Goal: Transaction & Acquisition: Purchase product/service

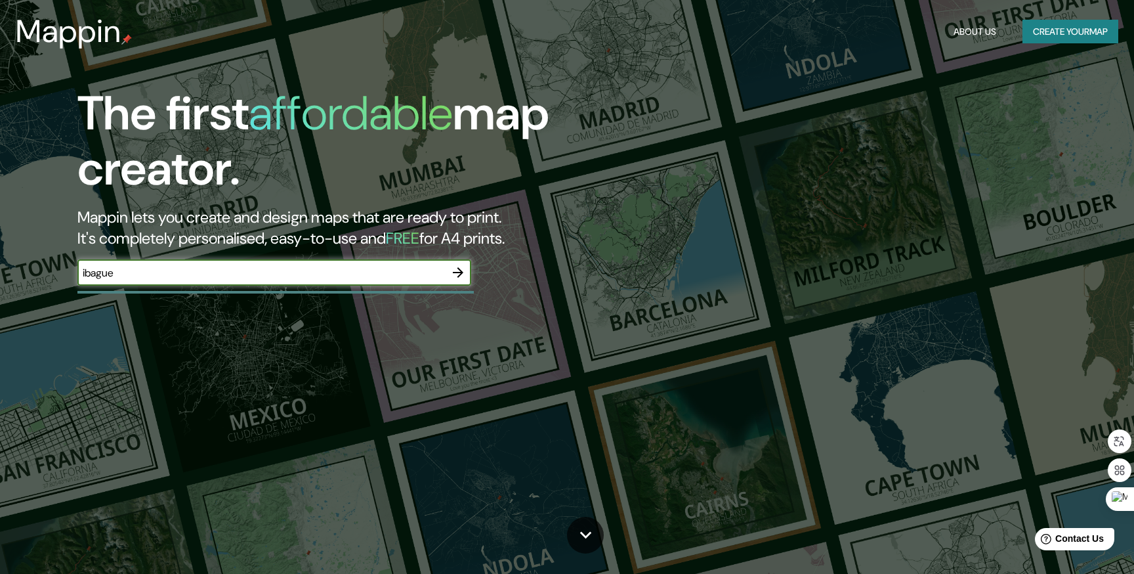
type input "ibague"
click at [462, 268] on icon "button" at bounding box center [458, 273] width 16 height 16
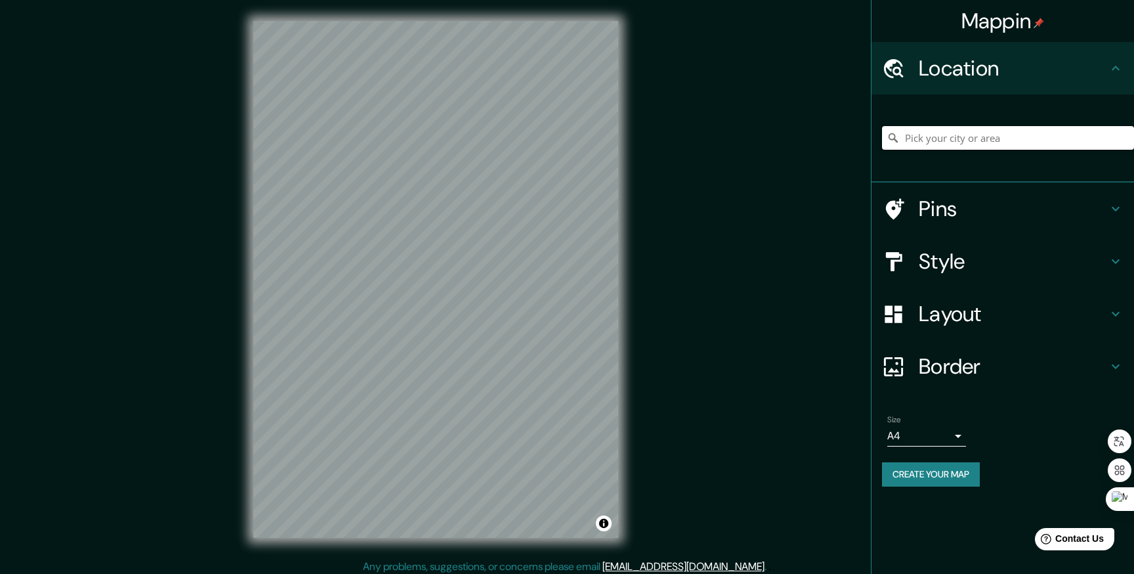
click at [995, 142] on input "Pick your city or area" at bounding box center [1008, 138] width 252 height 24
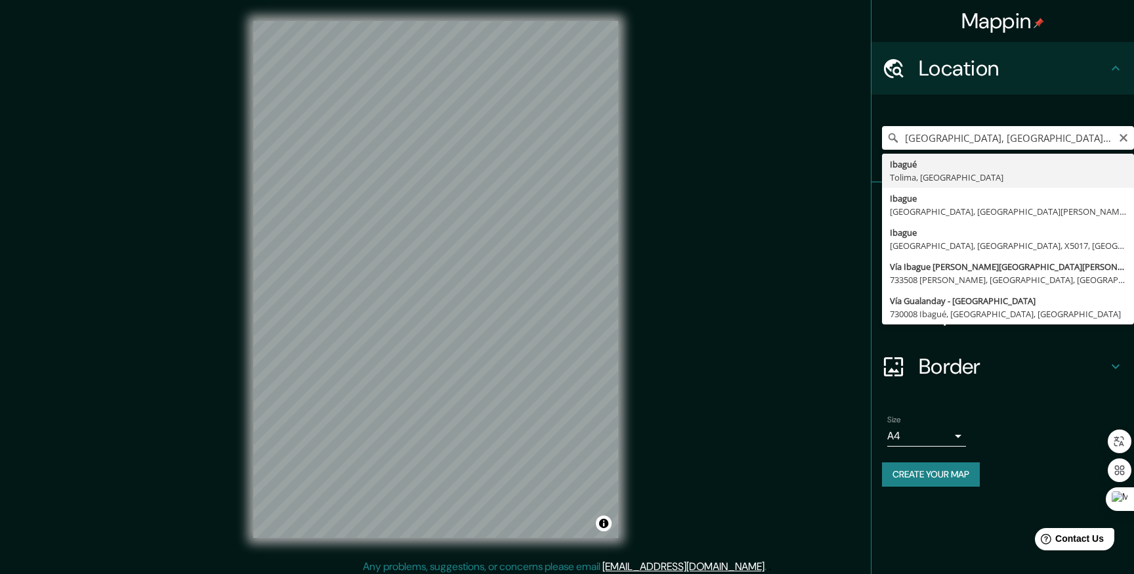
type input "Ibagué, [GEOGRAPHIC_DATA], [GEOGRAPHIC_DATA]"
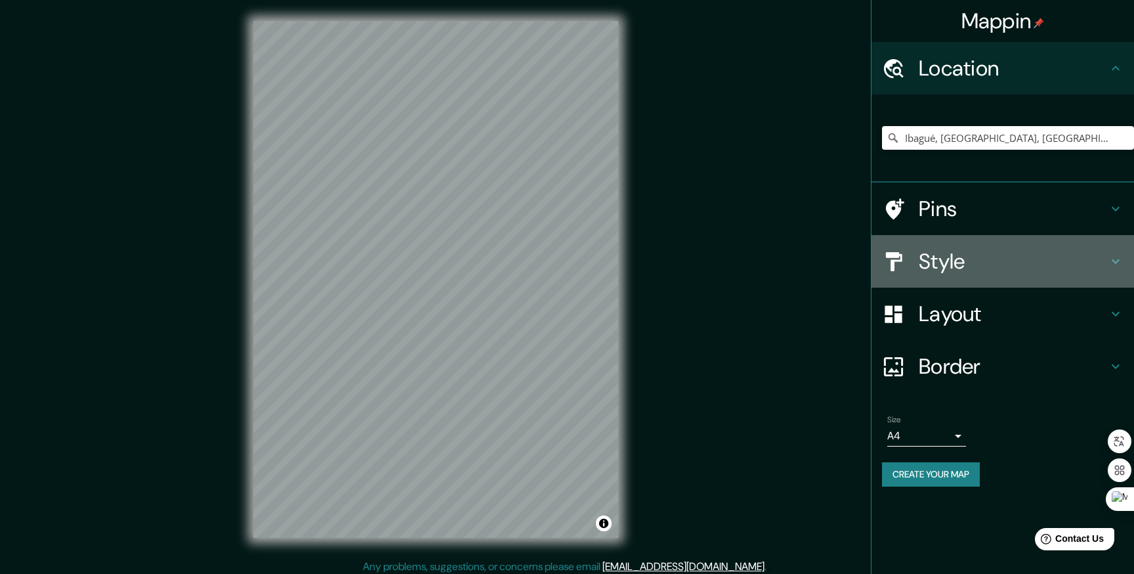
click at [981, 258] on h4 "Style" at bounding box center [1013, 261] width 189 height 26
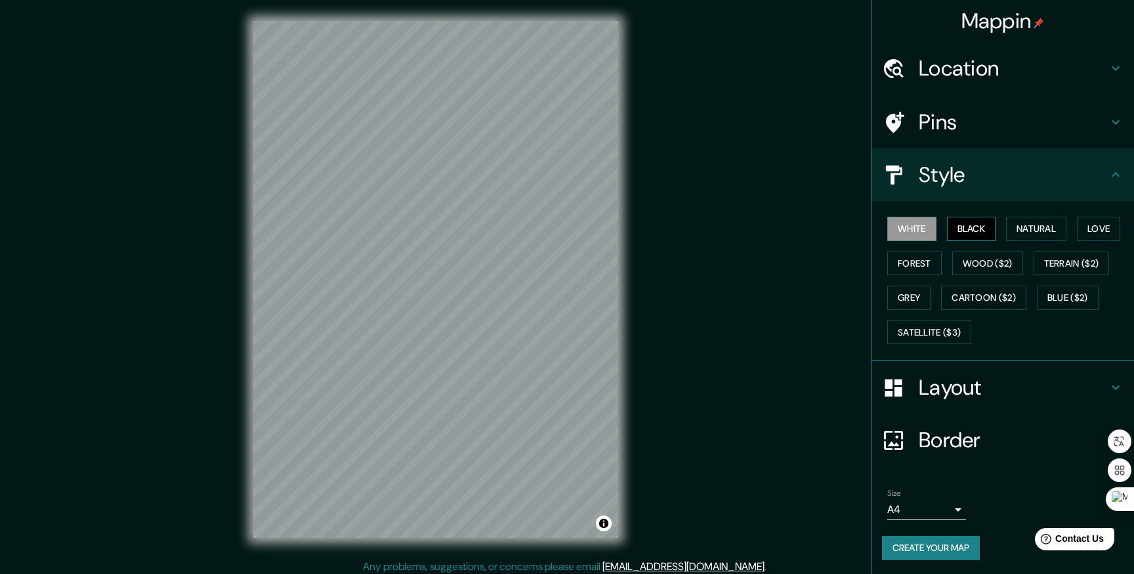
click at [979, 234] on button "Black" at bounding box center [971, 229] width 49 height 24
click at [1029, 230] on button "Natural" at bounding box center [1036, 229] width 60 height 24
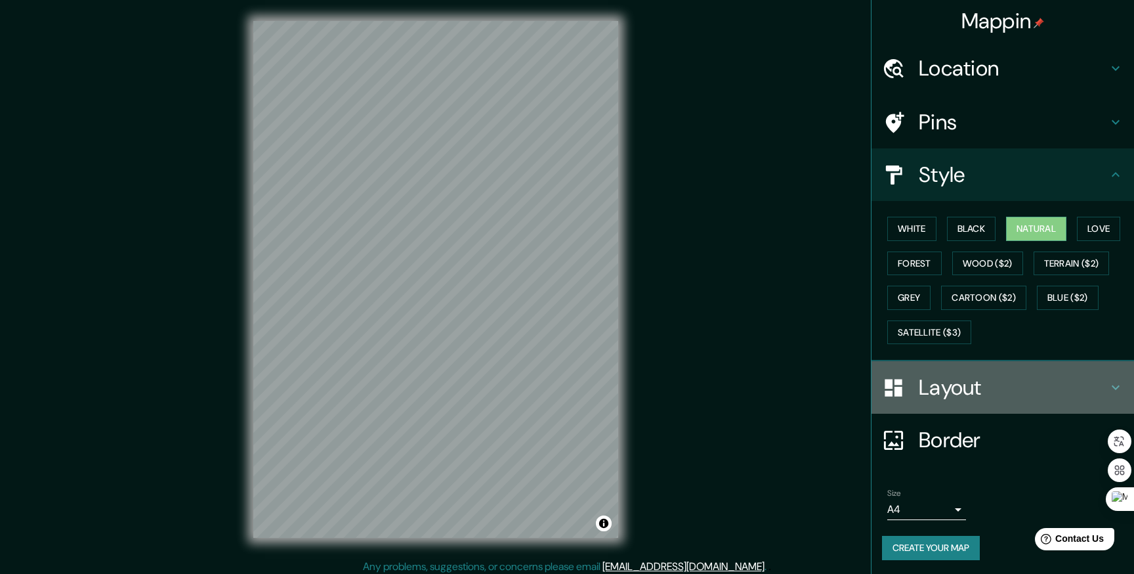
click at [968, 387] on h4 "Layout" at bounding box center [1013, 387] width 189 height 26
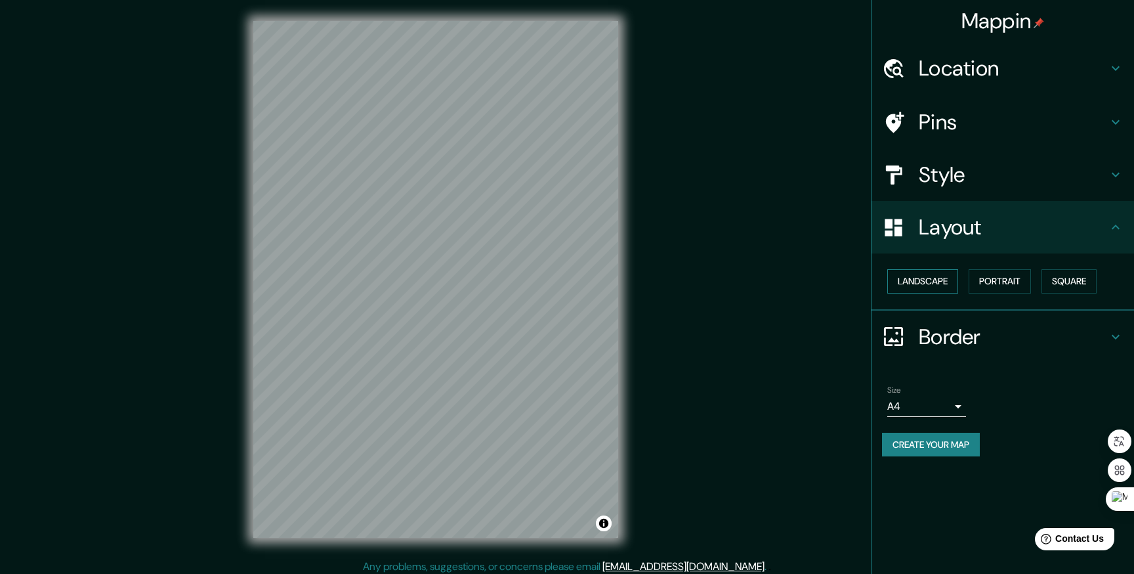
click at [926, 280] on button "Landscape" at bounding box center [923, 281] width 71 height 24
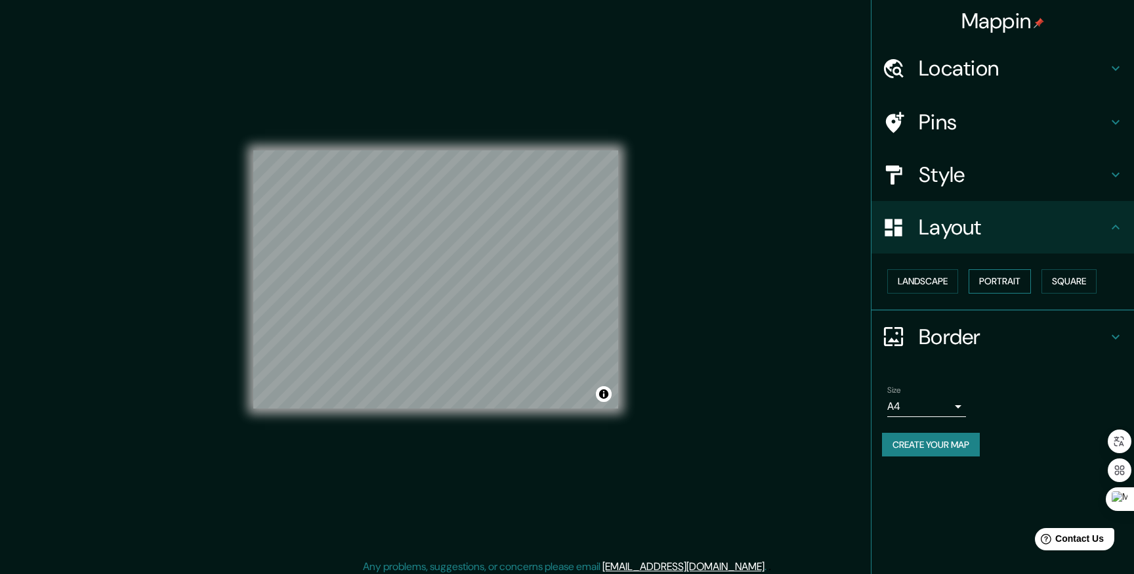
click at [1003, 278] on button "Portrait" at bounding box center [1000, 281] width 62 height 24
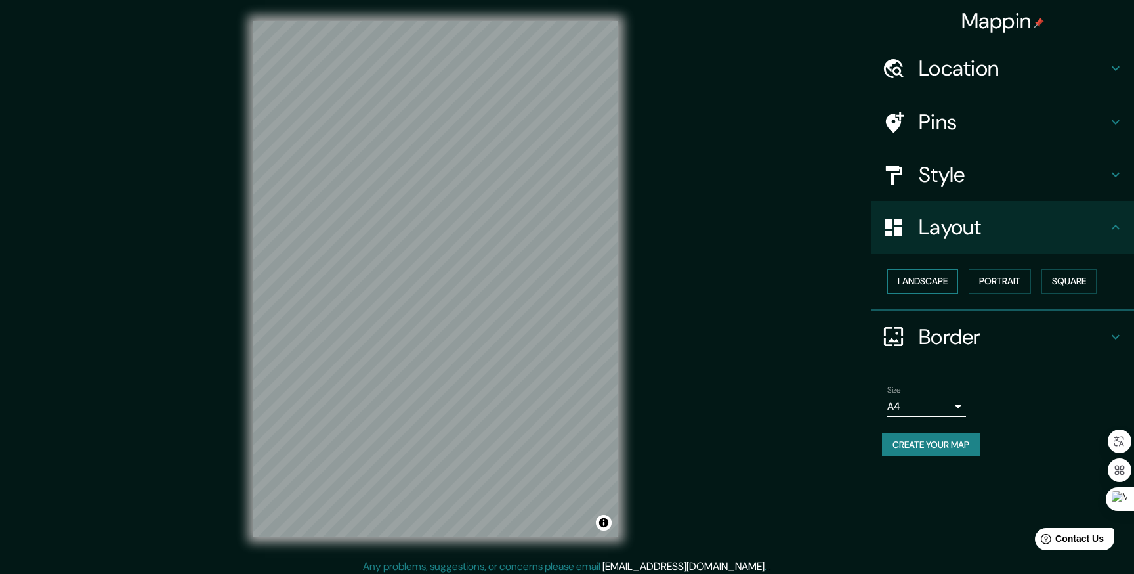
click at [939, 281] on button "Landscape" at bounding box center [923, 281] width 71 height 24
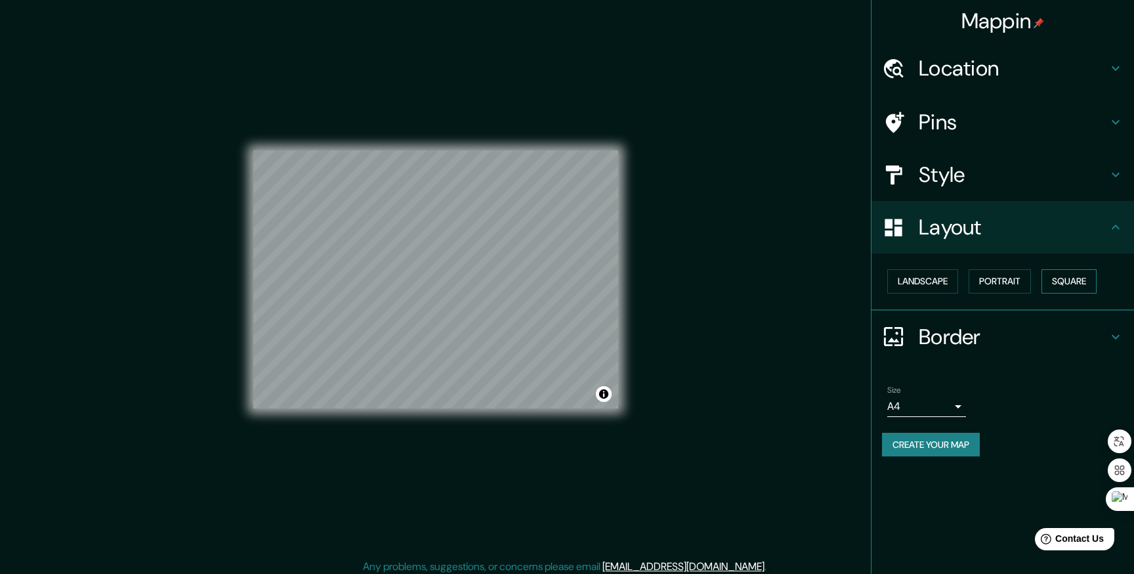
click at [1079, 281] on button "Square" at bounding box center [1069, 281] width 55 height 24
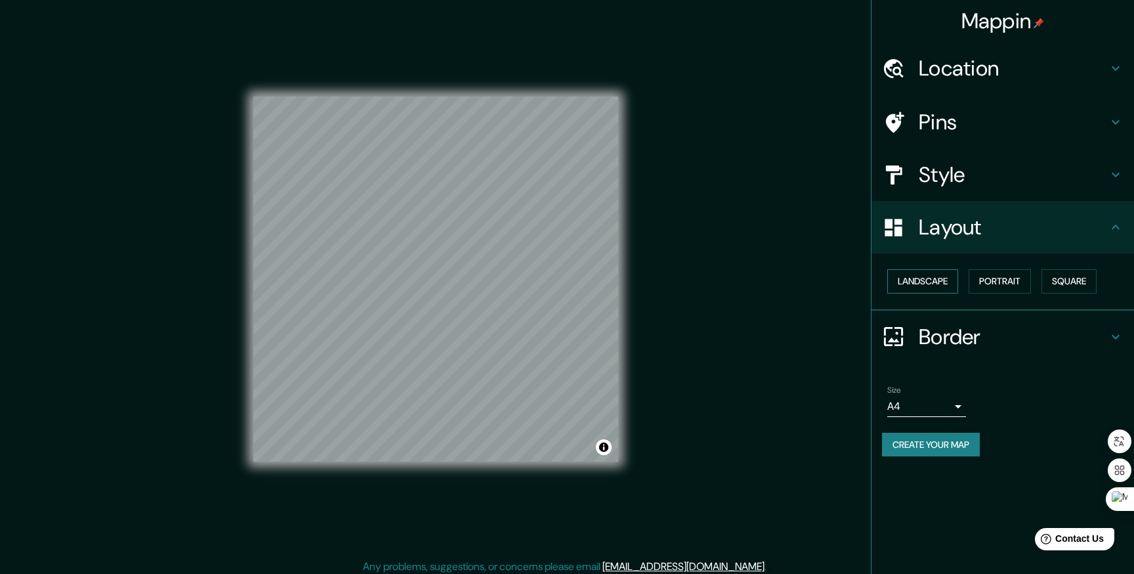
click at [941, 274] on button "Landscape" at bounding box center [923, 281] width 71 height 24
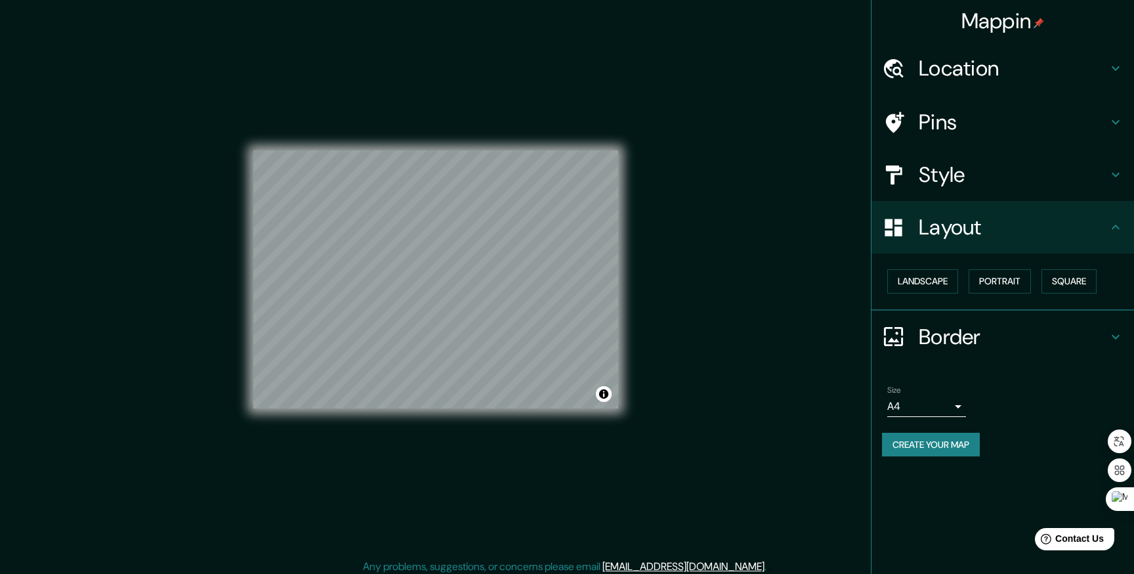
click at [958, 399] on body "Mappin Location [GEOGRAPHIC_DATA], [GEOGRAPHIC_DATA], [GEOGRAPHIC_DATA] Pins St…" at bounding box center [567, 287] width 1134 height 574
click at [941, 465] on li "A3" at bounding box center [927, 458] width 79 height 24
type input "a4"
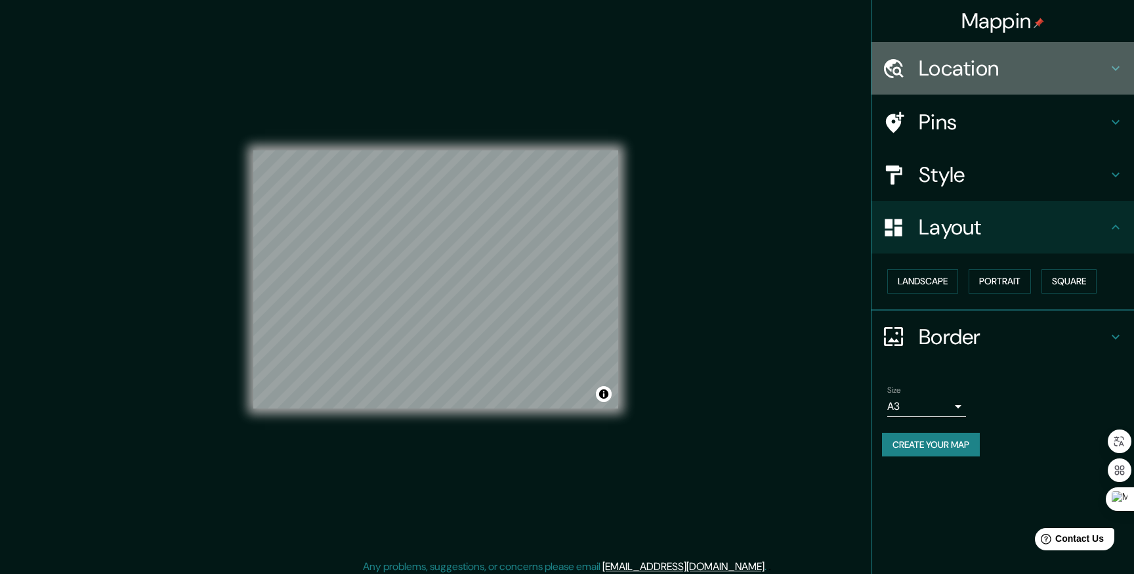
click at [974, 70] on h4 "Location" at bounding box center [1013, 68] width 189 height 26
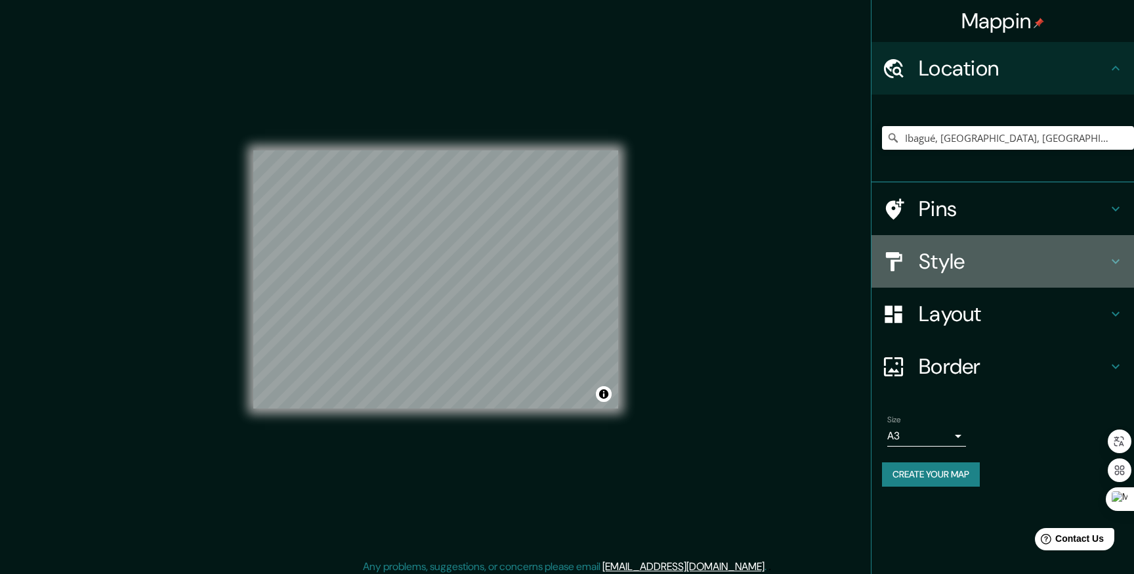
click at [972, 259] on h4 "Style" at bounding box center [1013, 261] width 189 height 26
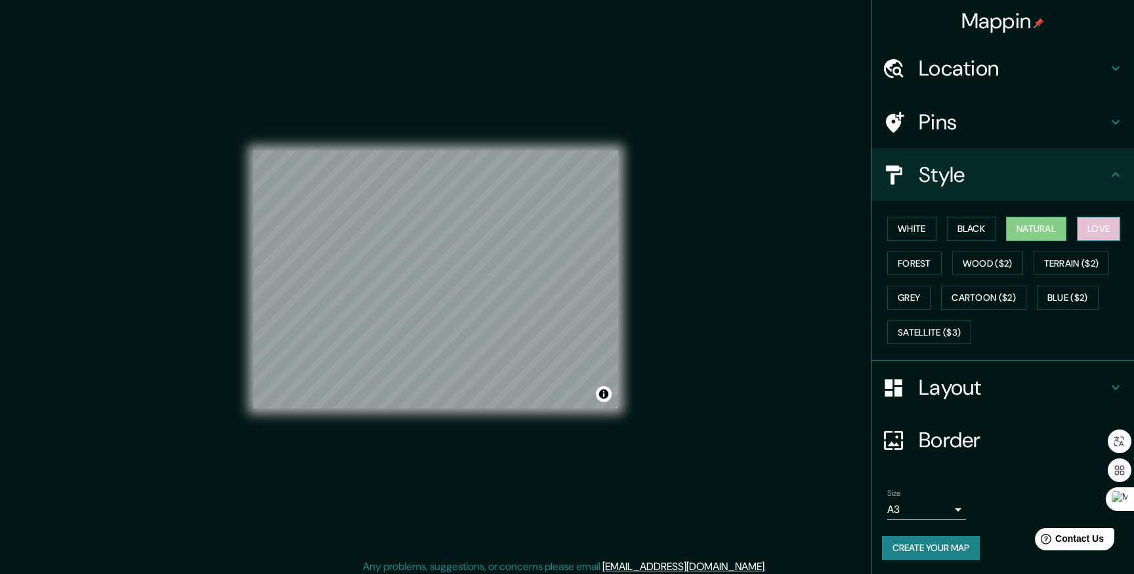
click at [1089, 228] on button "Love" at bounding box center [1098, 229] width 43 height 24
click at [926, 265] on button "Forest" at bounding box center [915, 263] width 54 height 24
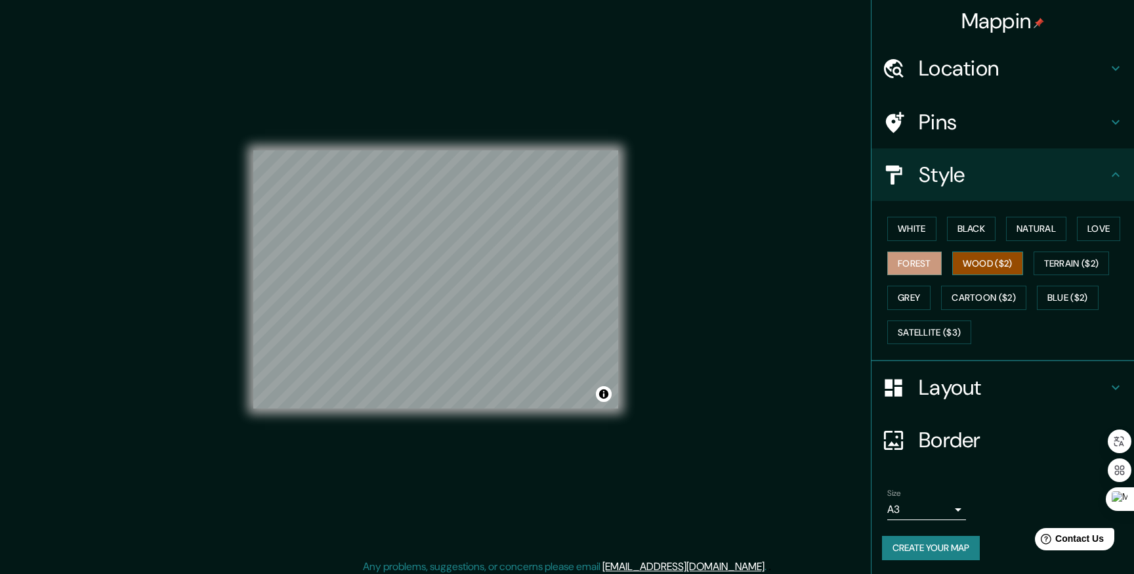
click at [979, 259] on button "Wood ($2)" at bounding box center [988, 263] width 71 height 24
click at [1058, 267] on button "Terrain ($2)" at bounding box center [1072, 263] width 76 height 24
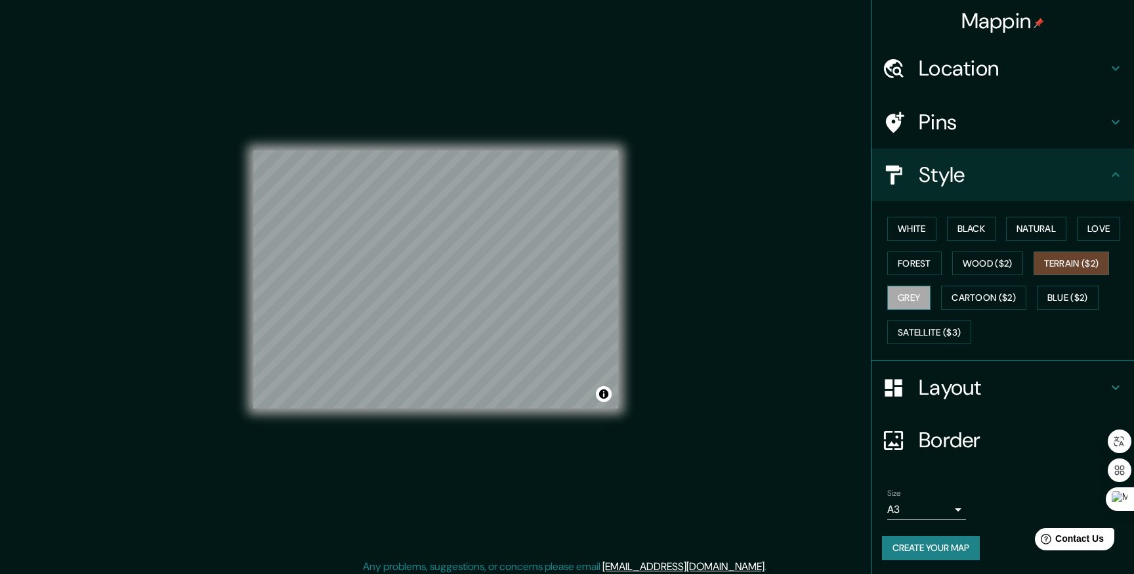
click at [913, 299] on button "Grey" at bounding box center [909, 298] width 43 height 24
click at [961, 299] on button "Cartoon ($2)" at bounding box center [983, 298] width 85 height 24
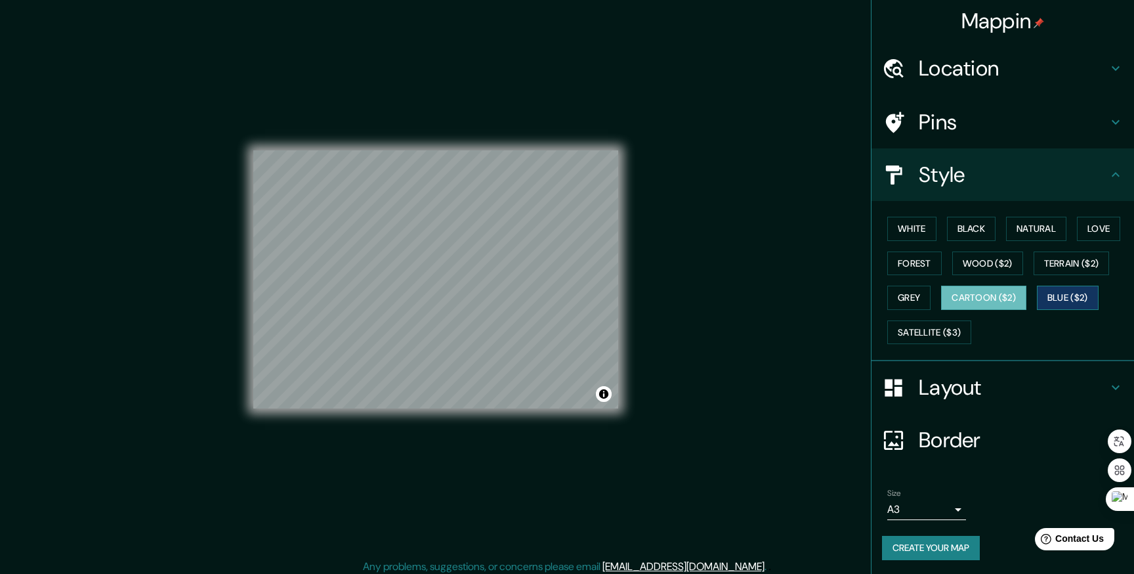
click at [1069, 288] on button "Blue ($2)" at bounding box center [1068, 298] width 62 height 24
click at [950, 334] on button "Satellite ($3)" at bounding box center [930, 332] width 84 height 24
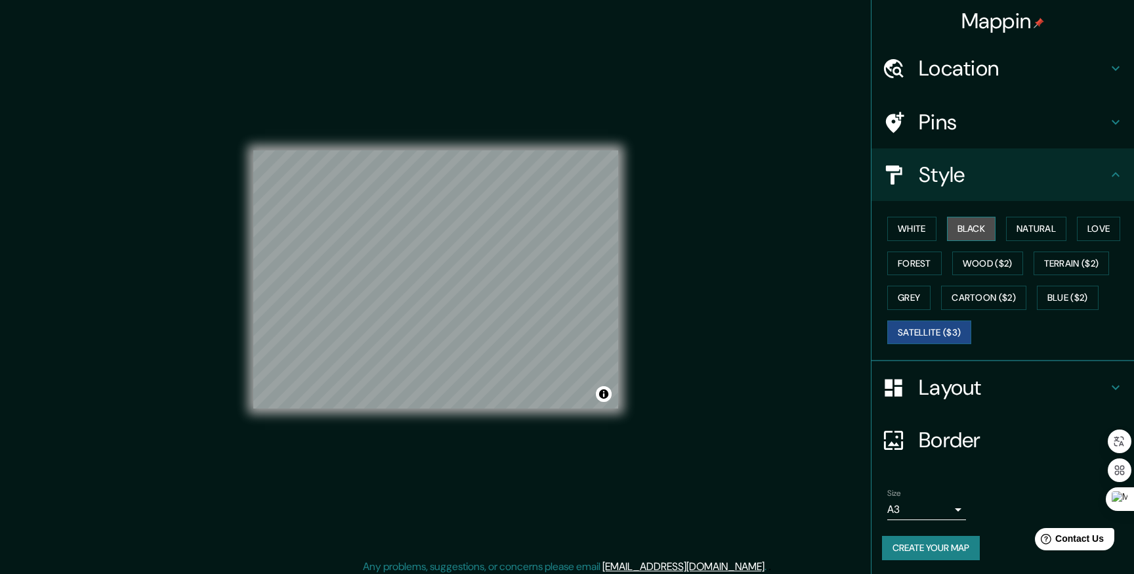
click at [982, 227] on button "Black" at bounding box center [971, 229] width 49 height 24
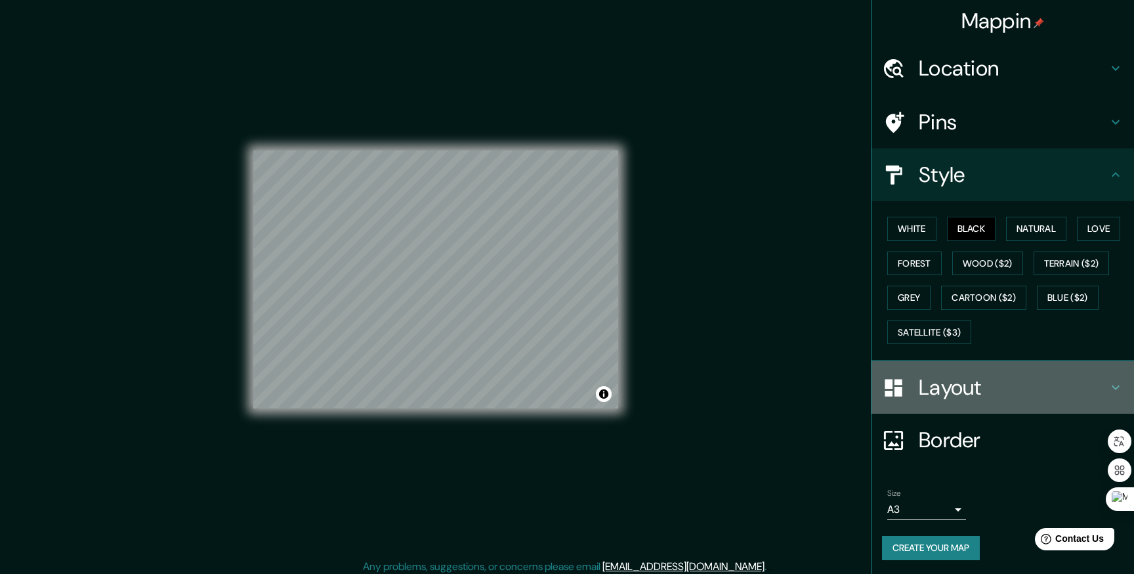
click at [970, 396] on h4 "Layout" at bounding box center [1013, 387] width 189 height 26
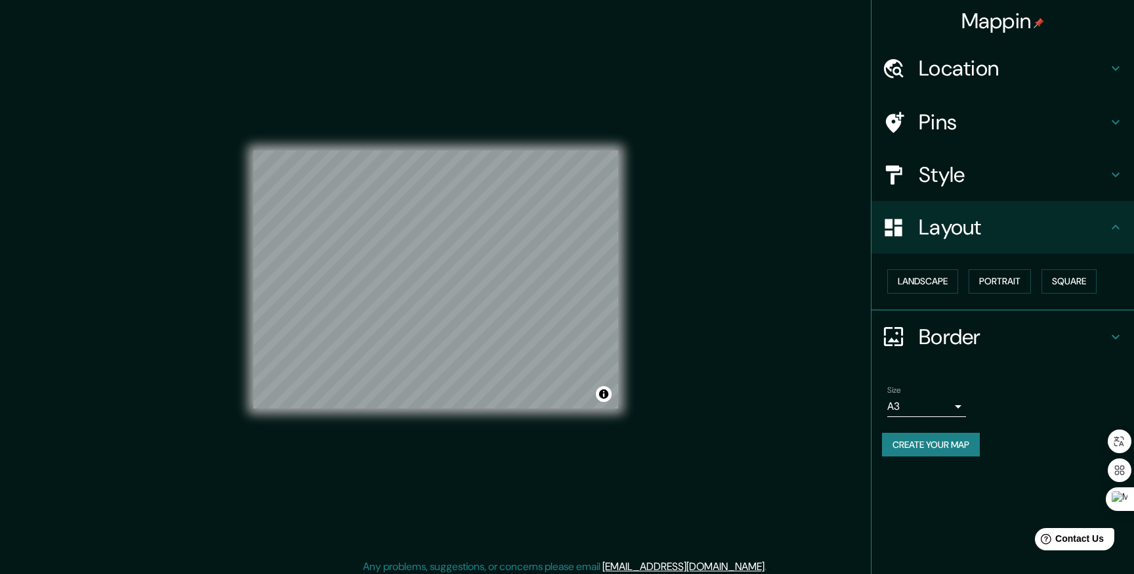
click at [972, 343] on h4 "Border" at bounding box center [1013, 337] width 189 height 26
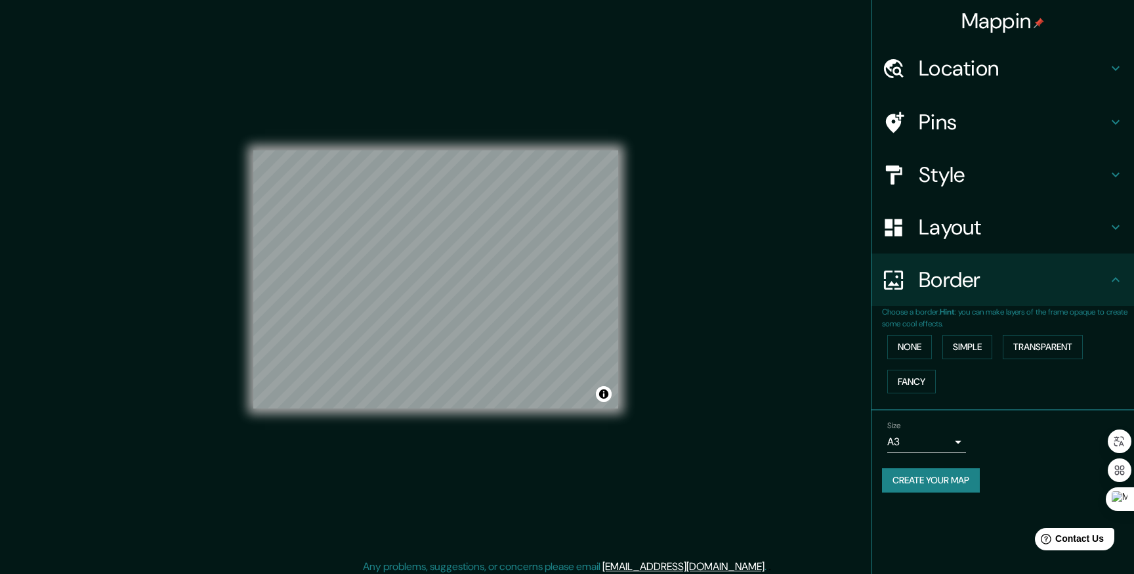
click at [933, 481] on button "Create your map" at bounding box center [931, 480] width 98 height 24
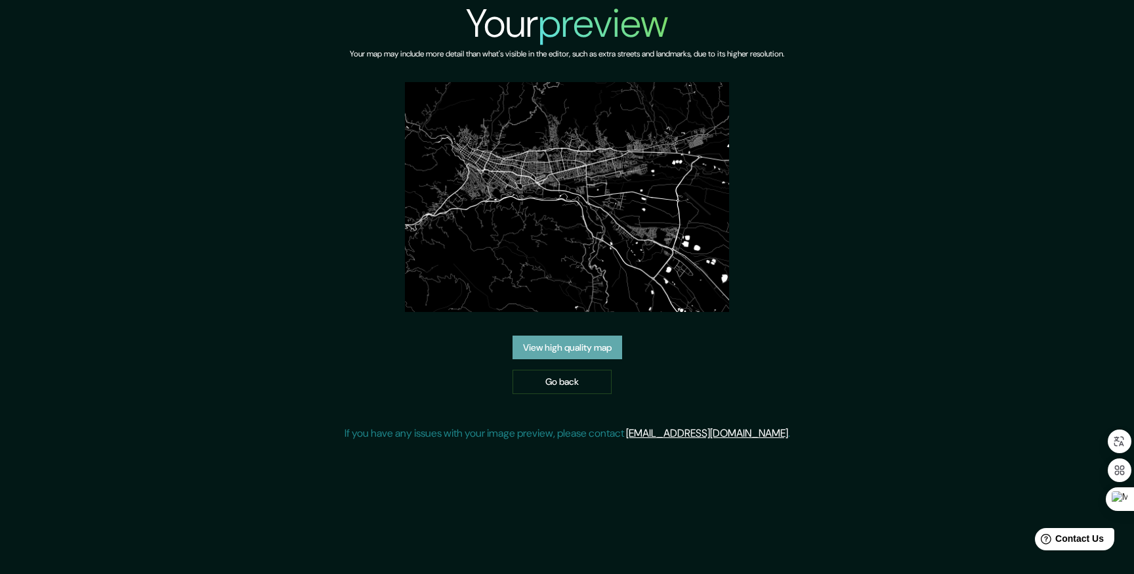
click at [610, 353] on link "View high quality map" at bounding box center [568, 347] width 110 height 24
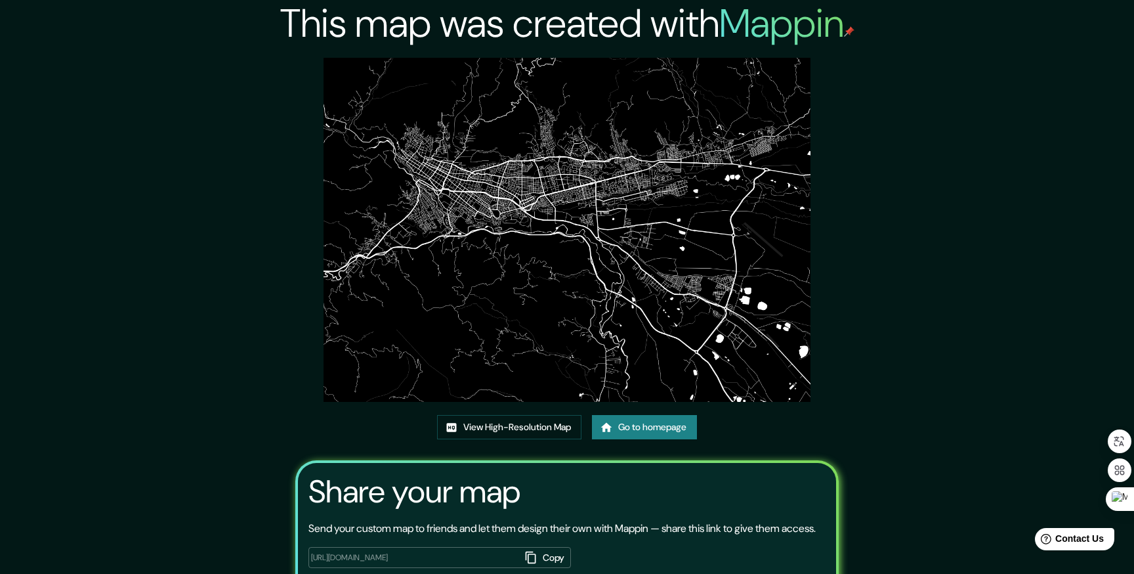
click at [567, 286] on img at bounding box center [567, 230] width 487 height 344
click at [626, 217] on img at bounding box center [567, 230] width 487 height 344
click at [543, 420] on link "View High-Resolution Map" at bounding box center [509, 427] width 144 height 24
